Goal: Register for event/course

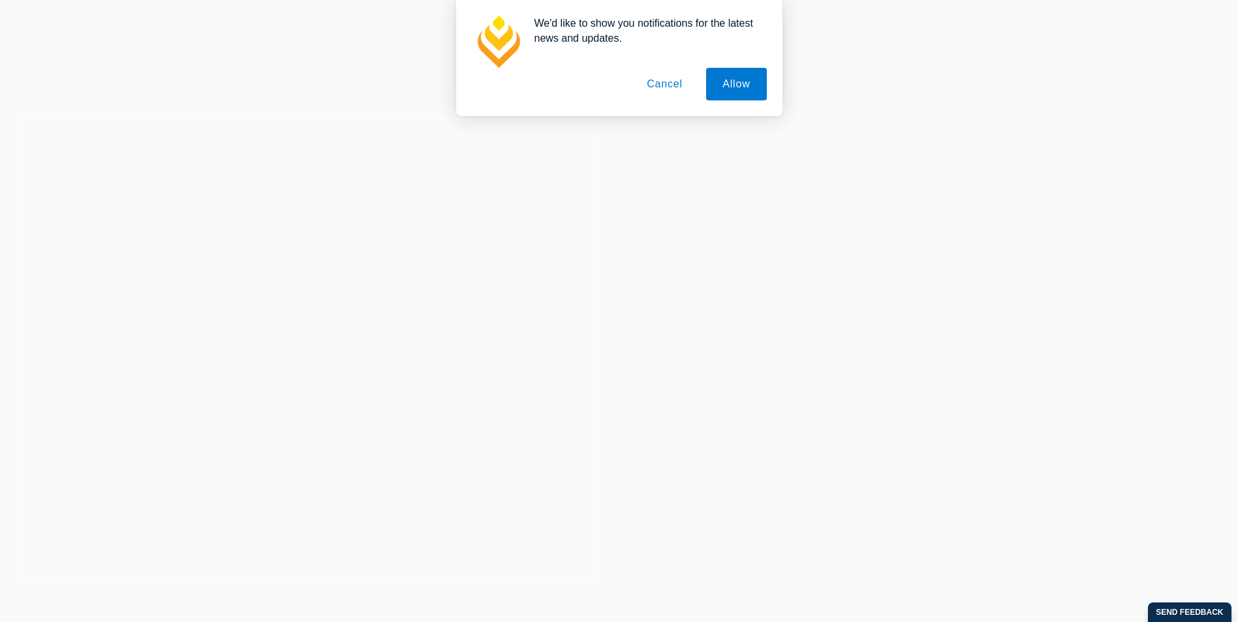
click at [670, 88] on button "Cancel" at bounding box center [664, 84] width 68 height 33
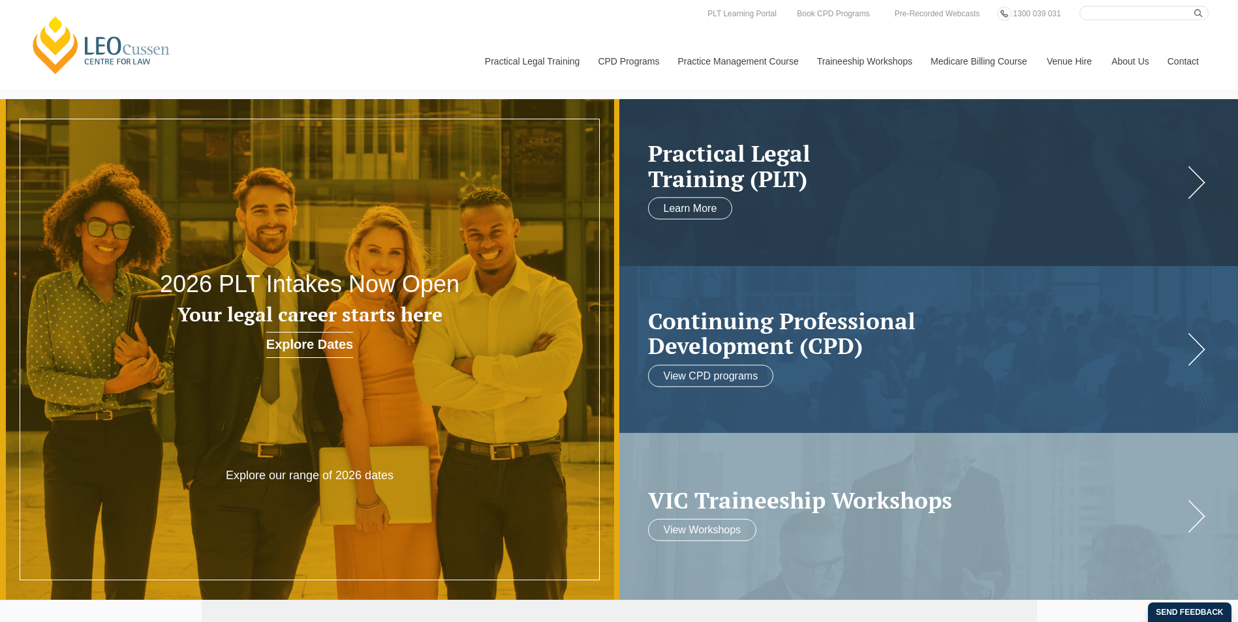
click at [319, 381] on div at bounding box center [309, 349] width 619 height 501
click at [286, 386] on div at bounding box center [309, 349] width 619 height 501
click at [310, 333] on link "Explore Dates" at bounding box center [309, 345] width 87 height 26
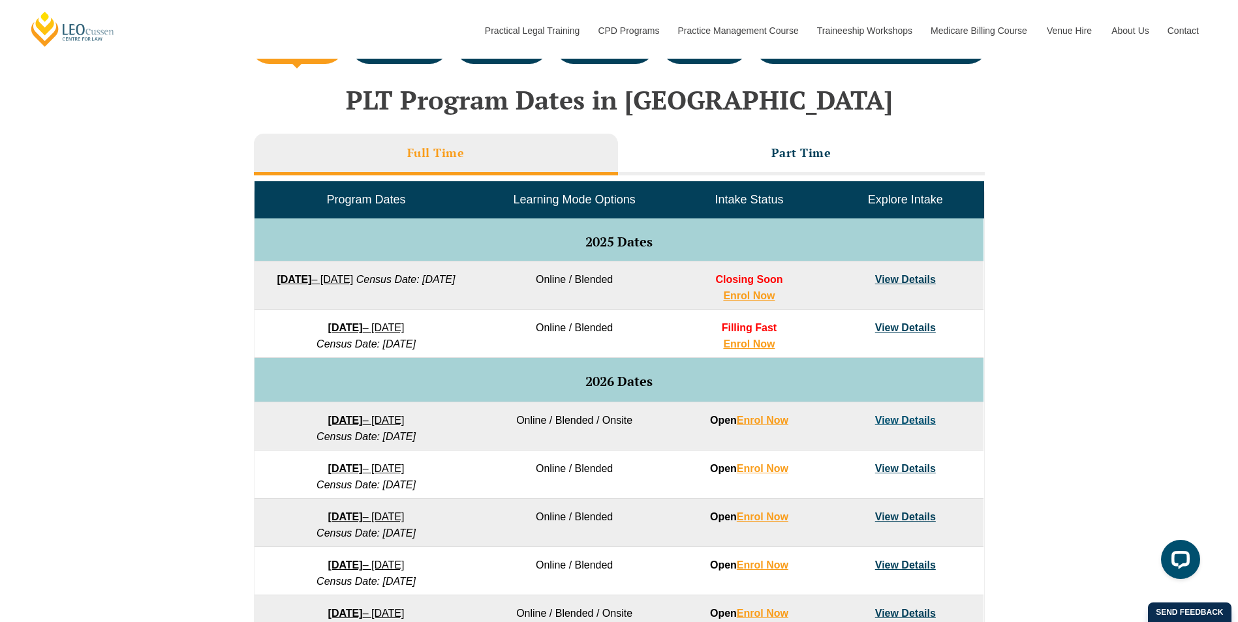
click at [311, 285] on strong "22 September 2025" at bounding box center [294, 279] width 35 height 11
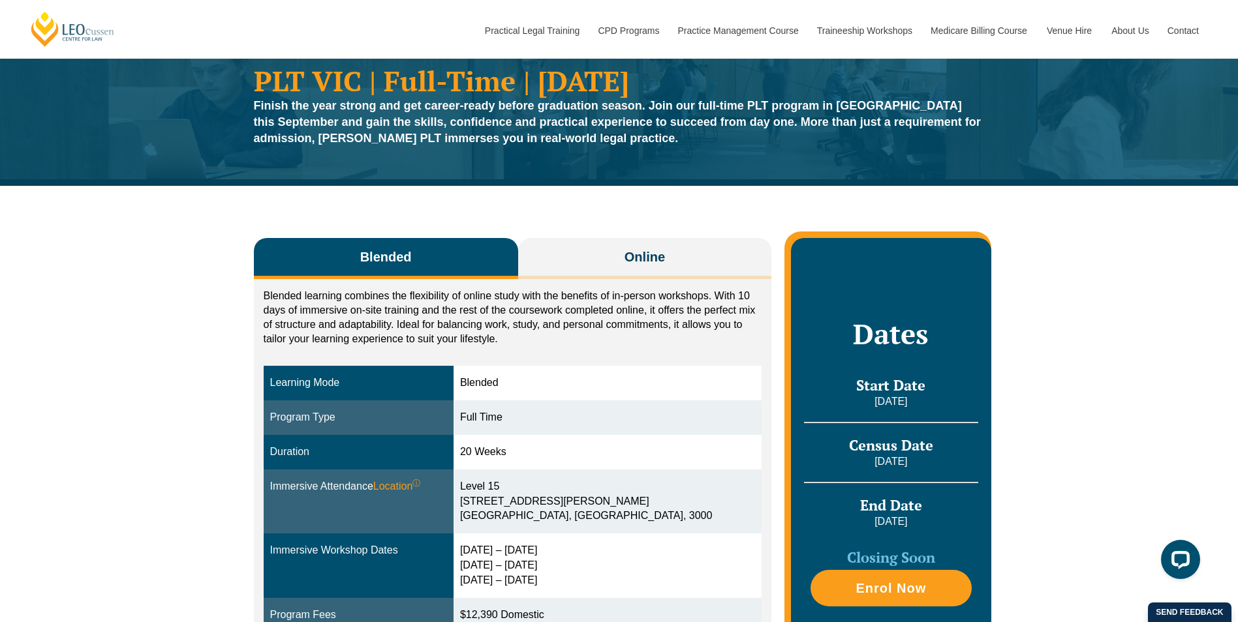
scroll to position [130, 0]
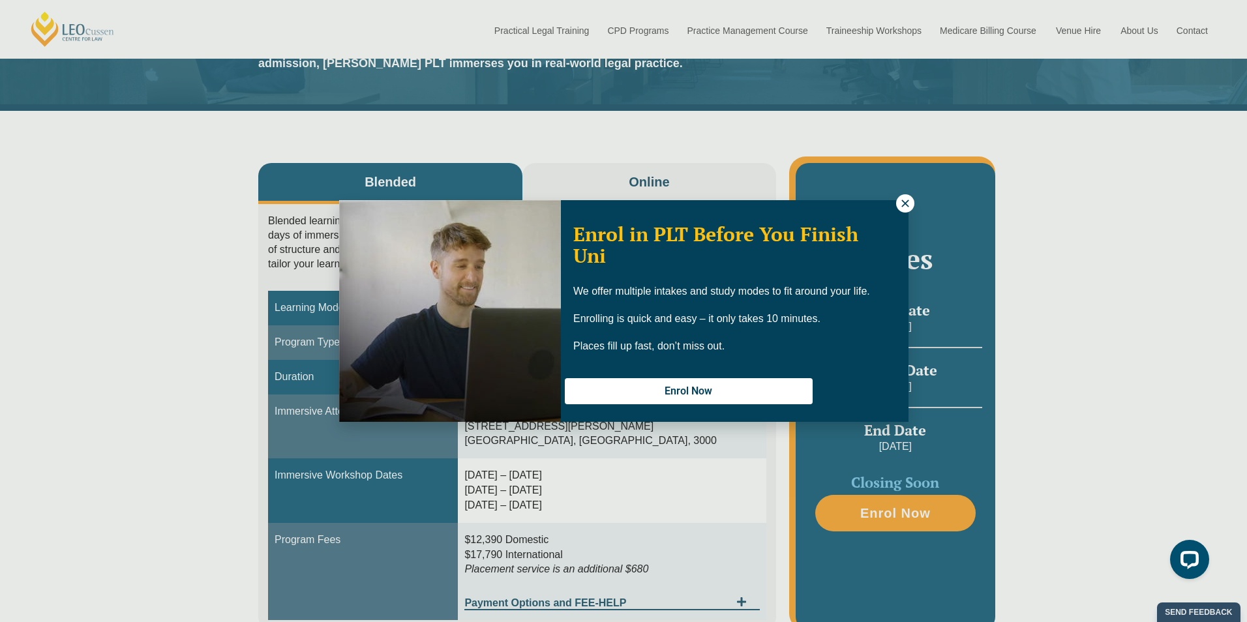
click at [898, 198] on button at bounding box center [905, 203] width 18 height 18
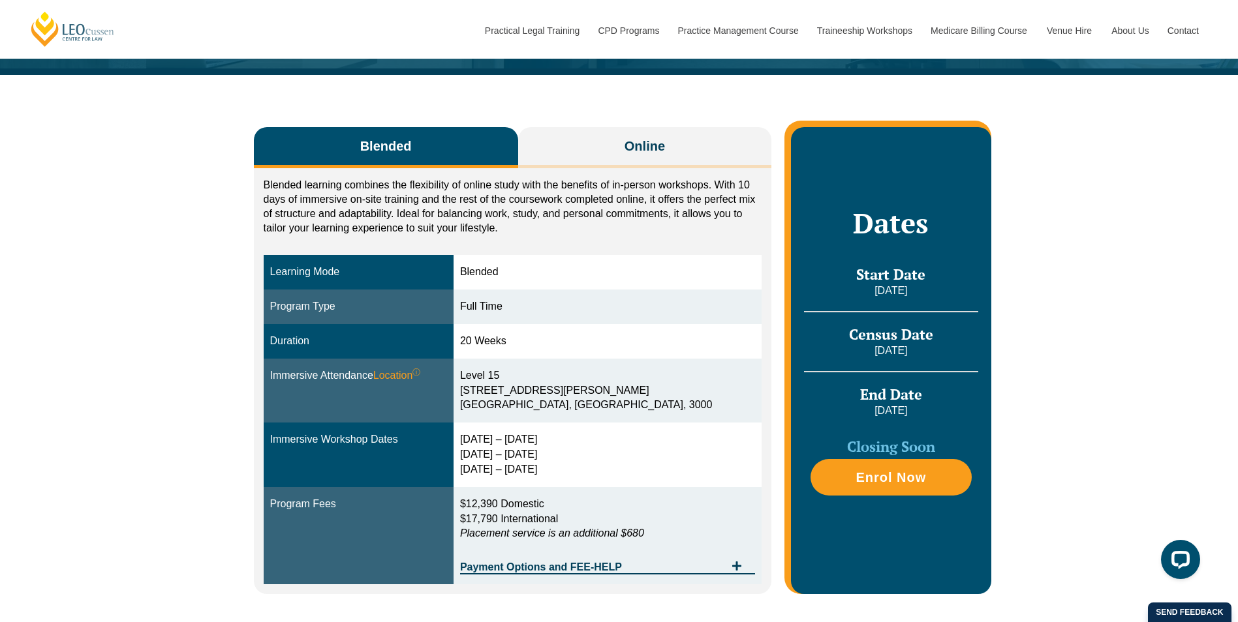
scroll to position [196, 0]
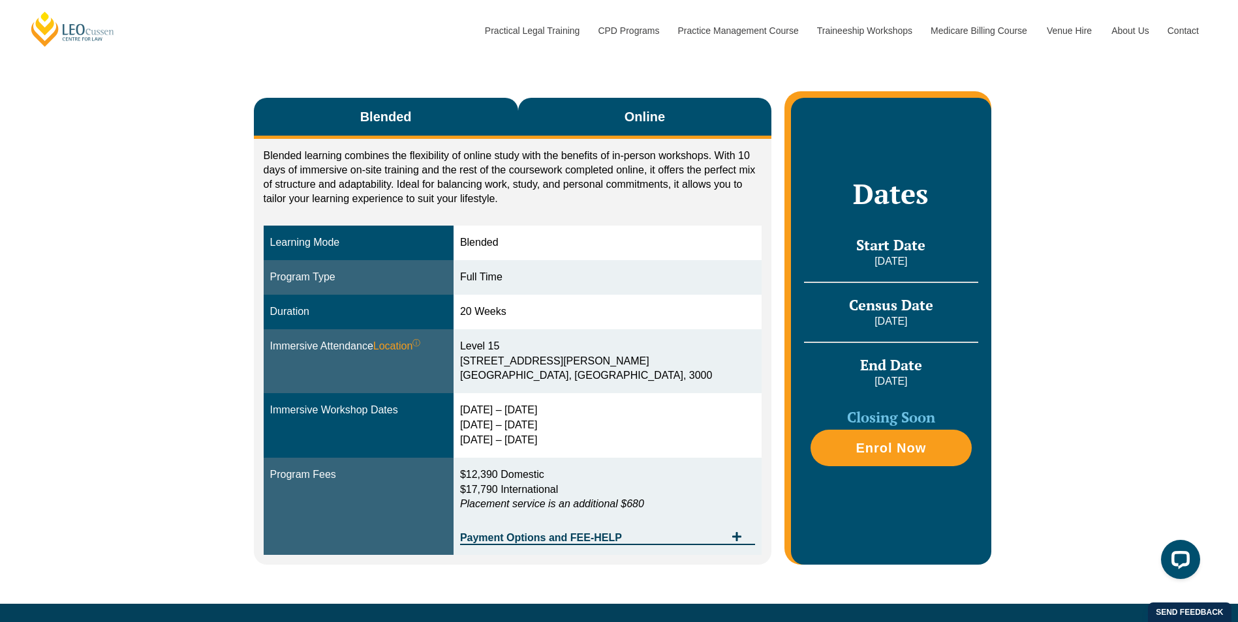
click at [573, 133] on button "Online" at bounding box center [645, 118] width 254 height 41
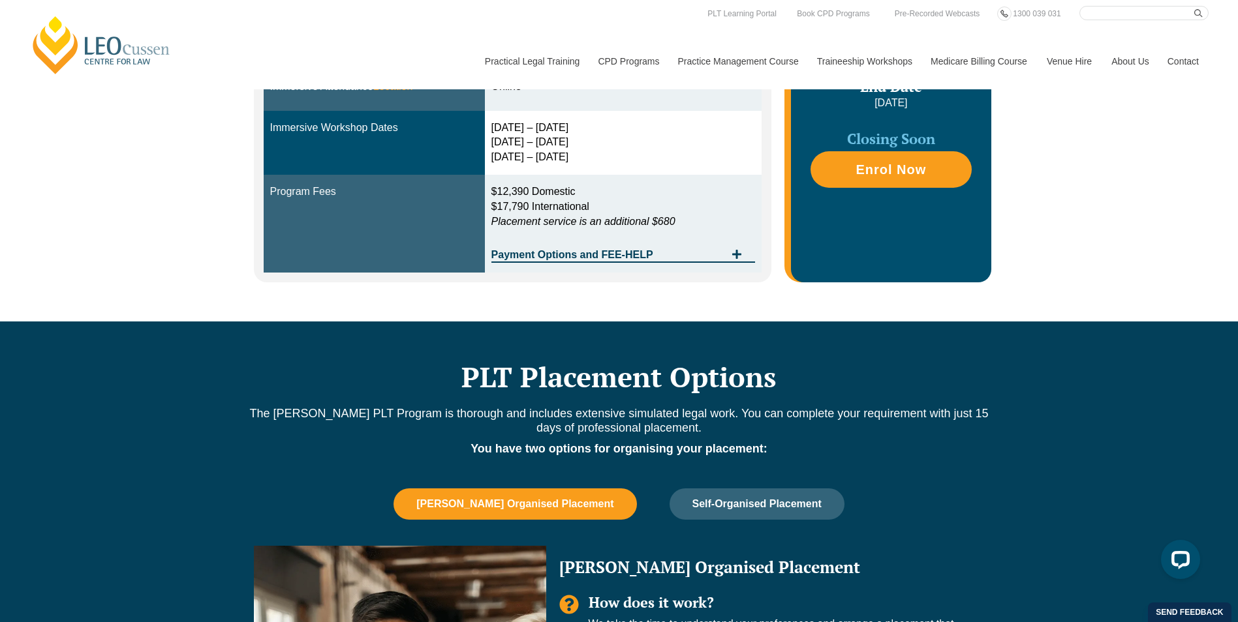
scroll to position [848, 0]
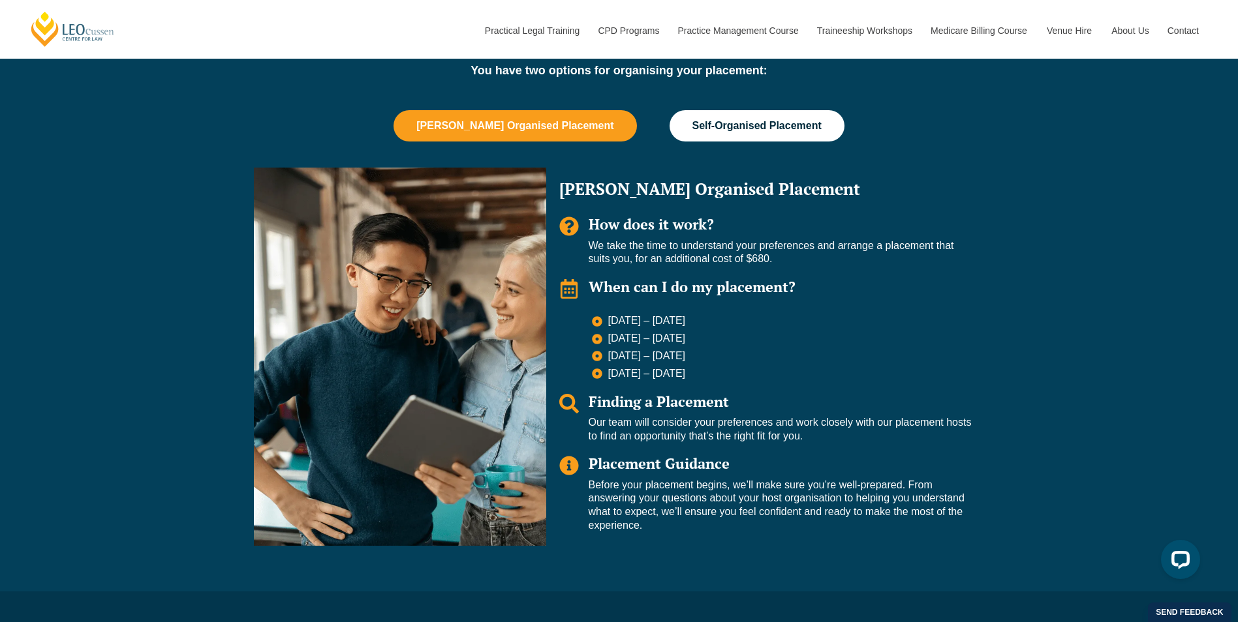
click at [755, 112] on button "Self-Organised Placement" at bounding box center [756, 125] width 175 height 31
